Goal: Check status: Check status

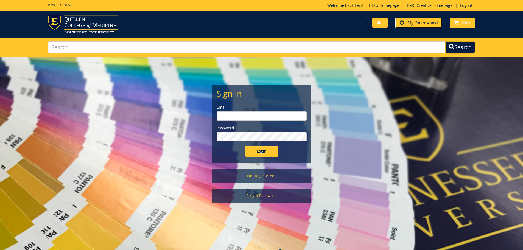
click at [419, 19] on link "My Dashboard" at bounding box center [418, 23] width 47 height 11
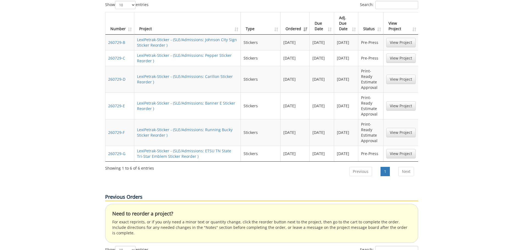
scroll to position [165, 0]
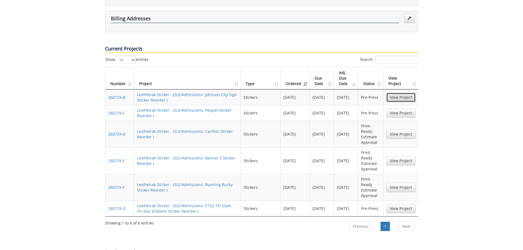
click at [397, 93] on link "View Project" at bounding box center [400, 97] width 29 height 9
click at [399, 108] on link "View Project" at bounding box center [400, 112] width 29 height 9
click at [394, 130] on link "View Project" at bounding box center [400, 134] width 29 height 9
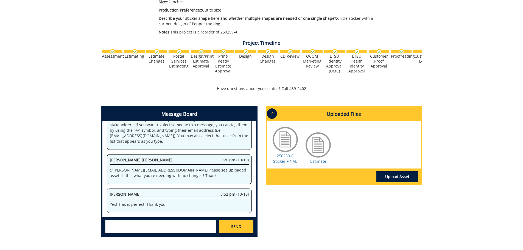
scroll to position [165, 0]
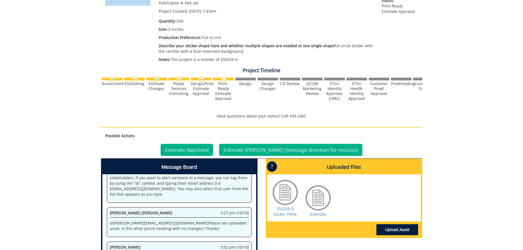
scroll to position [137, 0]
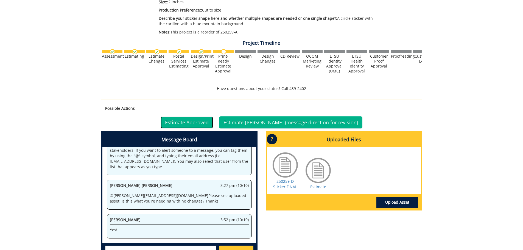
click at [213, 122] on link "Estimate Approved" at bounding box center [187, 122] width 52 height 12
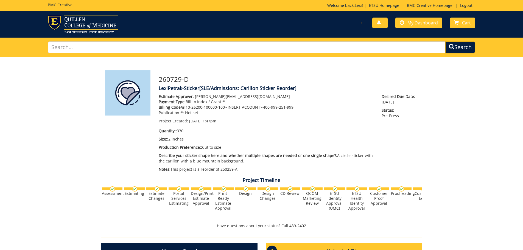
scroll to position [22, 0]
click at [412, 26] on span "My Dashboard" at bounding box center [422, 23] width 30 height 6
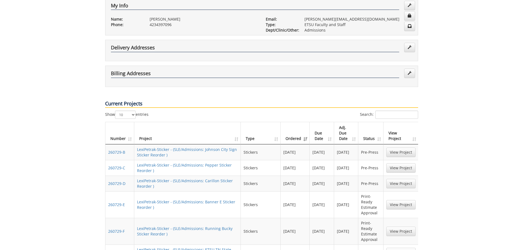
scroll to position [165, 0]
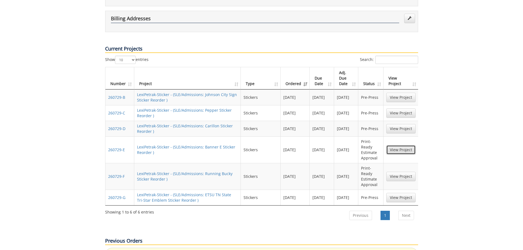
click at [398, 145] on link "View Project" at bounding box center [400, 149] width 29 height 9
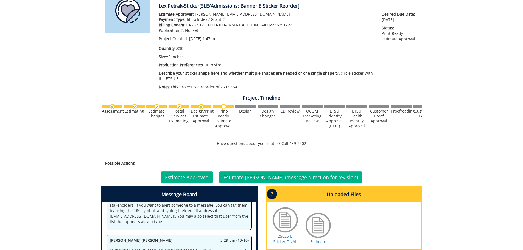
scroll to position [110, 0]
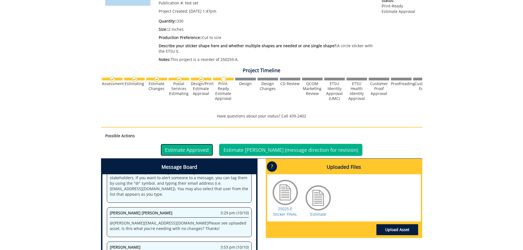
click at [211, 150] on link "Estimate Approved" at bounding box center [187, 150] width 52 height 12
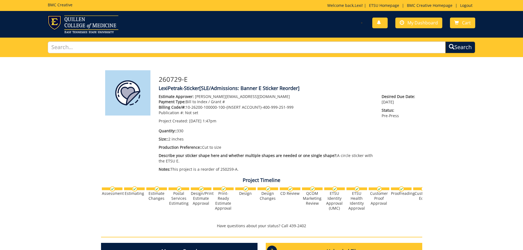
scroll to position [22, 0]
click at [423, 25] on span "My Dashboard" at bounding box center [422, 23] width 30 height 6
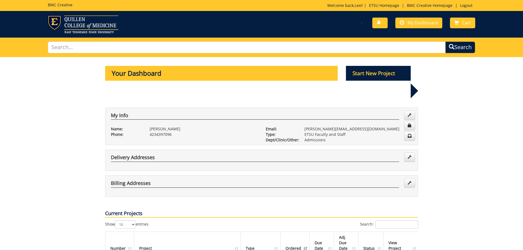
scroll to position [137, 0]
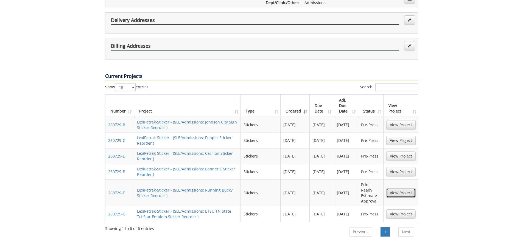
click at [392, 188] on link "View Project" at bounding box center [400, 192] width 29 height 9
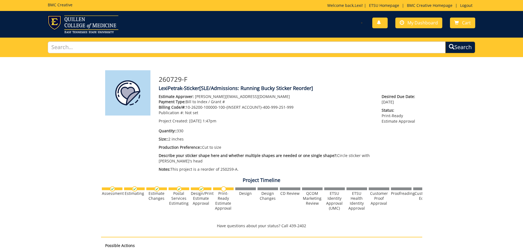
scroll to position [110, 0]
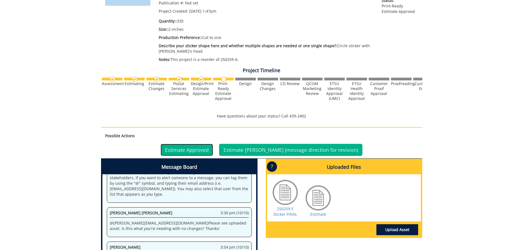
click at [199, 149] on link "Estimate Approved" at bounding box center [187, 150] width 52 height 12
